Goal: Task Accomplishment & Management: Manage account settings

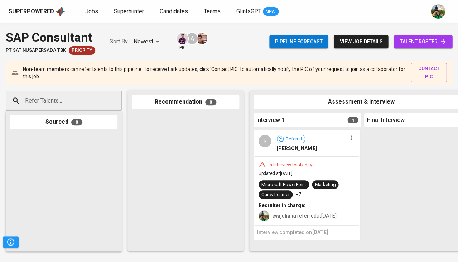
scroll to position [169, 0]
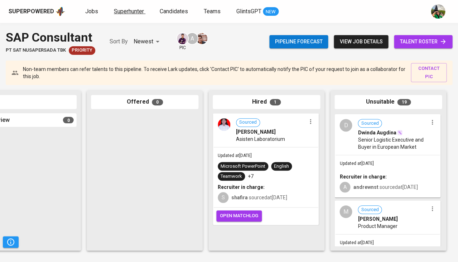
click at [137, 11] on span "Superhunter" at bounding box center [129, 11] width 30 height 7
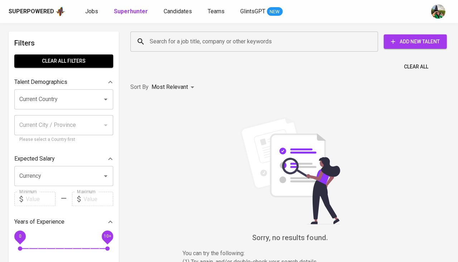
click at [193, 42] on input "Search for a job title, company or other keywords" at bounding box center [256, 42] width 216 height 14
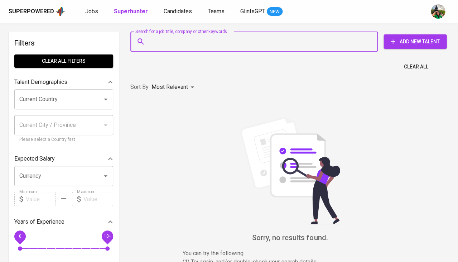
paste input "lasimurdaningrum433@gmail.com"
type input "lasimurdaningrum433@gmail.com"
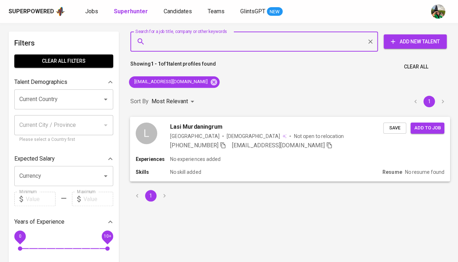
click at [393, 126] on span "Save" at bounding box center [394, 127] width 16 height 8
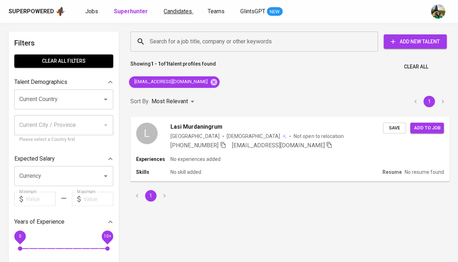
click at [171, 9] on span "Candidates" at bounding box center [178, 11] width 28 height 7
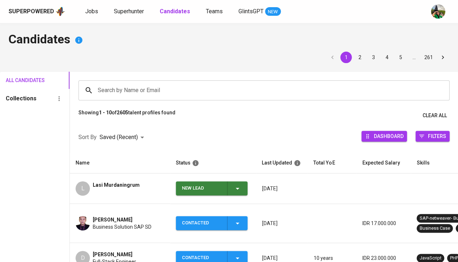
click at [113, 185] on span "Lasi Murdaningrum" at bounding box center [116, 184] width 47 height 7
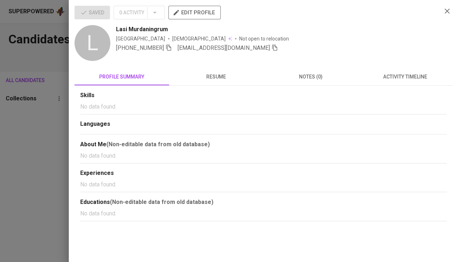
click at [410, 75] on span "activity timeline" at bounding box center [405, 76] width 86 height 9
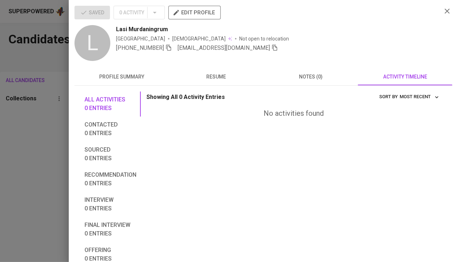
click at [21, 152] on div at bounding box center [229, 131] width 458 height 262
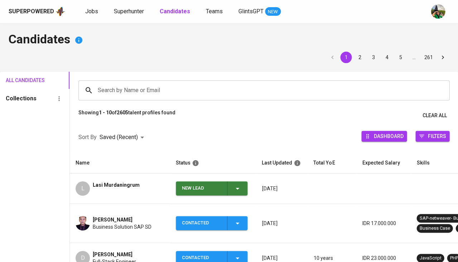
click at [245, 190] on button "New Lead" at bounding box center [212, 188] width 72 height 14
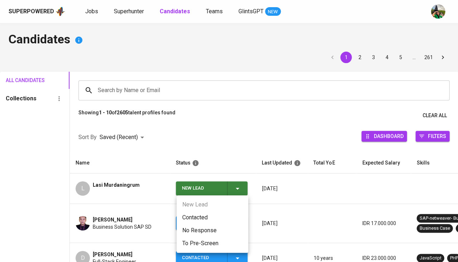
click at [208, 217] on li "Contacted" at bounding box center [212, 217] width 72 height 13
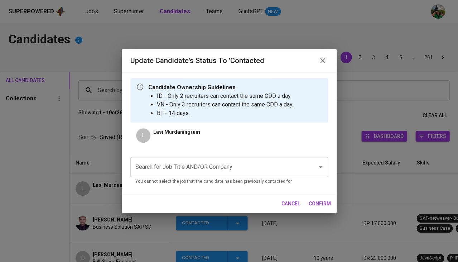
click at [205, 167] on input "Search for Job Title AND/OR Company" at bounding box center [218, 167] width 171 height 14
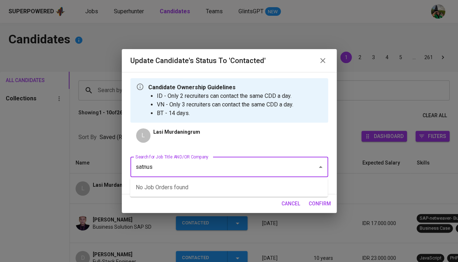
type input "satnusa"
click at [215, 187] on li "SAP Consultant (PT Sat Nusapersada Tbk)" at bounding box center [229, 187] width 198 height 13
type input "SAP"
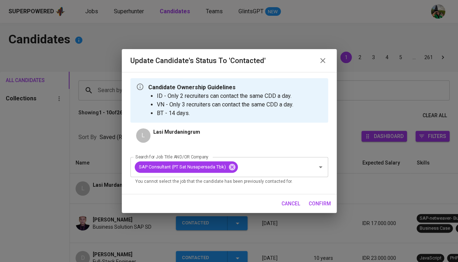
click at [316, 202] on span "confirm" at bounding box center [319, 203] width 22 height 9
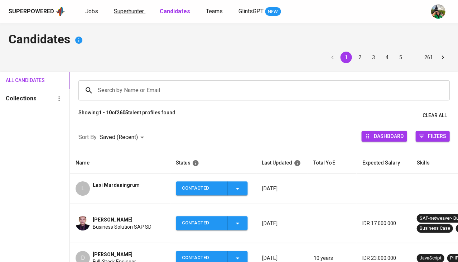
click at [133, 10] on span "Superhunter" at bounding box center [129, 11] width 30 height 7
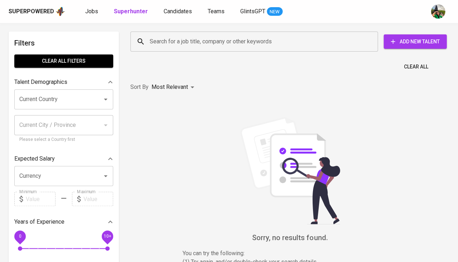
click at [194, 44] on input "Search for a job title, company or other keywords" at bounding box center [256, 42] width 216 height 14
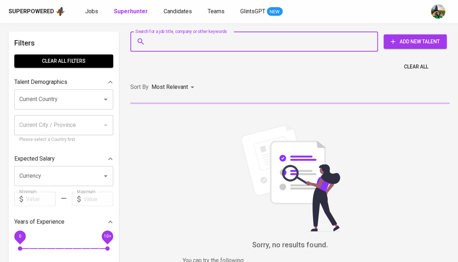
paste input "ondosijabat27@gmail.com"
type input "ondosijabat27@gmail.com"
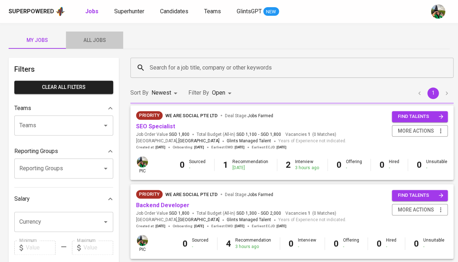
click at [91, 43] on span "All Jobs" at bounding box center [94, 40] width 49 height 9
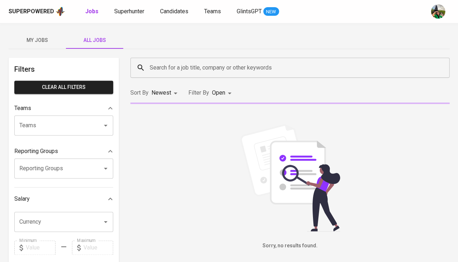
click at [160, 70] on input "Search for a job title, company or other keywords" at bounding box center [291, 68] width 287 height 14
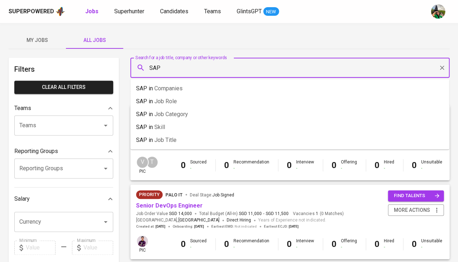
type input "SAP"
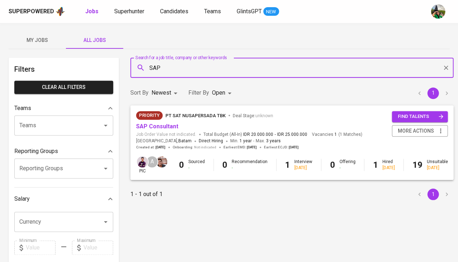
click at [156, 130] on span "SAP Consultant" at bounding box center [157, 126] width 42 height 8
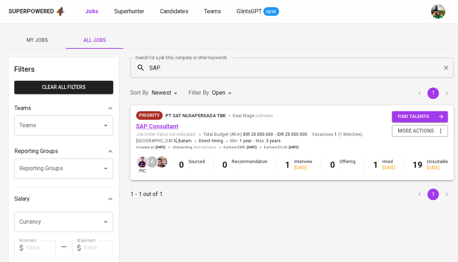
click at [160, 126] on link "SAP Consultant" at bounding box center [157, 126] width 42 height 7
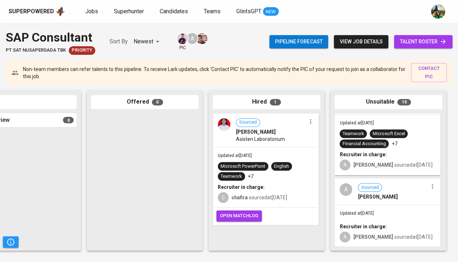
scroll to position [1410, 0]
